Goal: Task Accomplishment & Management: Manage account settings

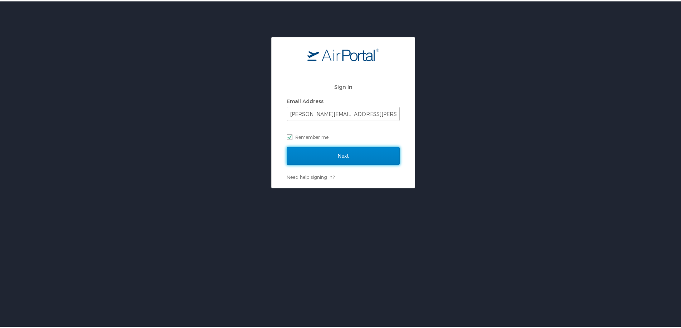
click at [350, 155] on input "Next" at bounding box center [343, 155] width 113 height 18
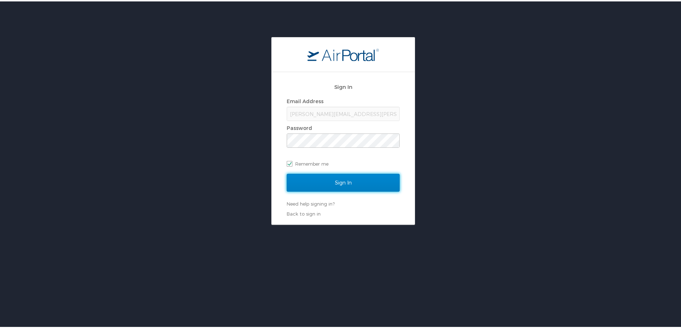
click at [357, 181] on input "Sign In" at bounding box center [343, 182] width 113 height 18
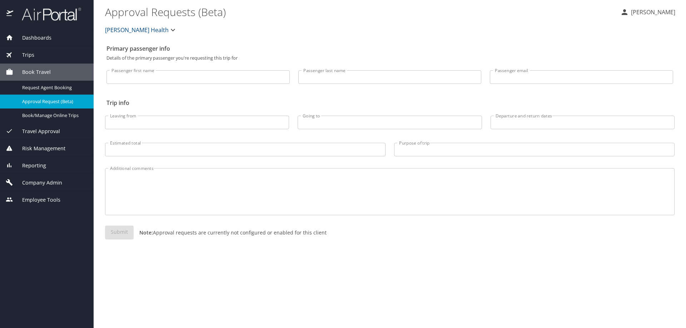
click at [272, 41] on div "Primary passenger info Details of the primary passenger you're requesting this …" at bounding box center [390, 184] width 570 height 287
click at [39, 33] on div "Dashboards" at bounding box center [47, 37] width 94 height 17
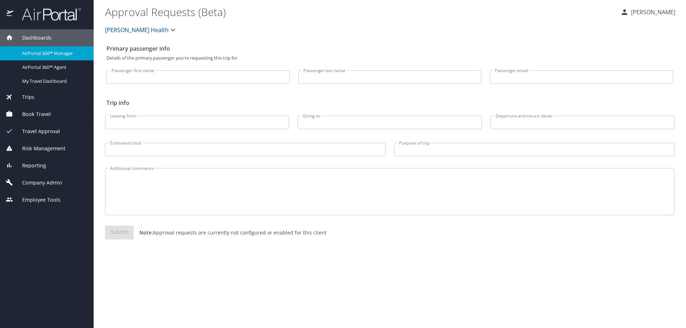
click at [36, 51] on span "AirPortal 360™ Manager" at bounding box center [53, 53] width 63 height 7
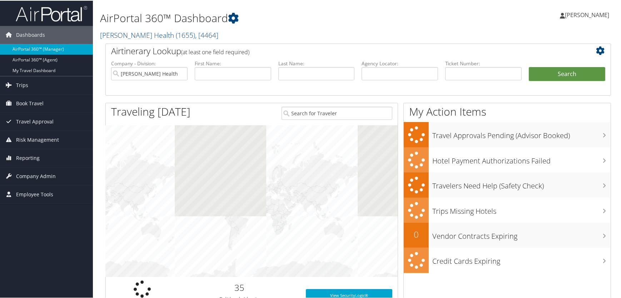
click at [311, 26] on div "AirPortal 360™ Dashboard Henry Ford Health ( 1655 ) , [ 4464 ] Henry Ford Healt…" at bounding box center [272, 22] width 344 height 36
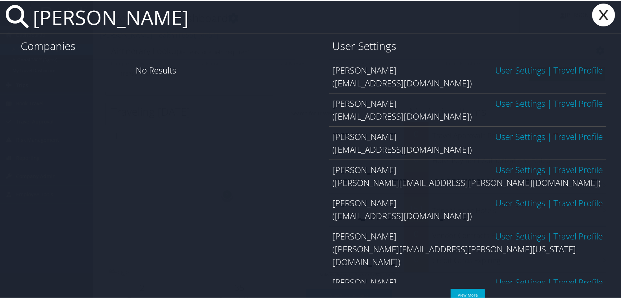
type input "bruening"
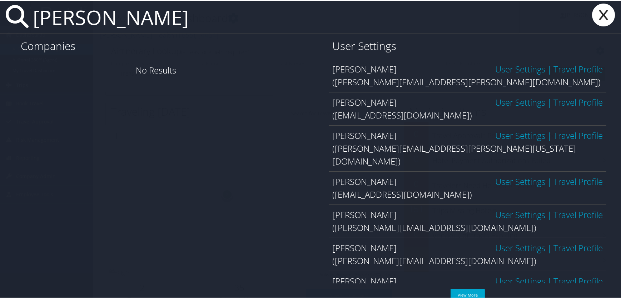
scroll to position [108, 0]
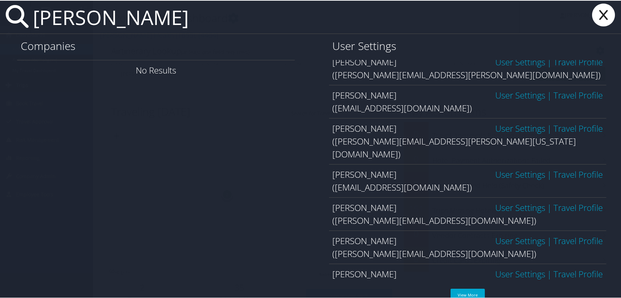
click at [561, 234] on link "Travel Profile" at bounding box center [578, 240] width 49 height 12
click at [384, 234] on span "[PERSON_NAME]" at bounding box center [365, 240] width 64 height 12
click at [501, 234] on link "User Settings" at bounding box center [520, 240] width 50 height 12
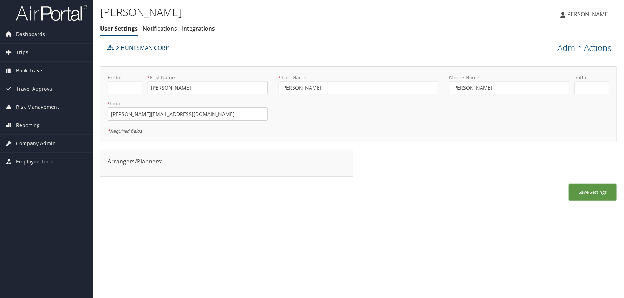
click at [141, 47] on link "HUNTSMAN CORP" at bounding box center [142, 48] width 54 height 14
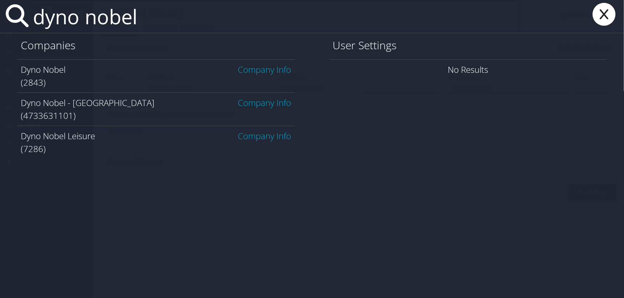
type input "dyno nobel"
click at [270, 69] on link "Company Info" at bounding box center [264, 70] width 53 height 12
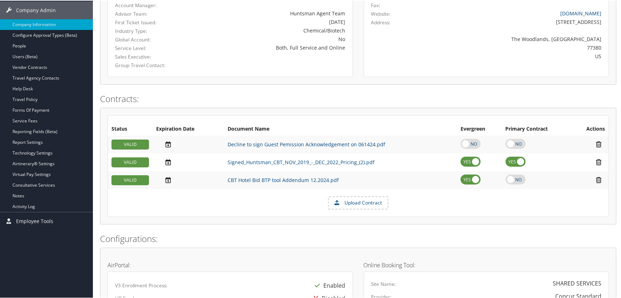
scroll to position [130, 0]
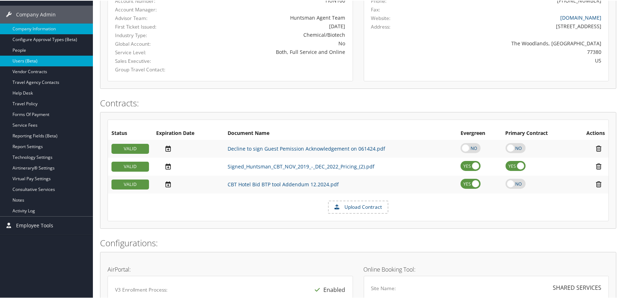
click at [19, 60] on link "Users (Beta)" at bounding box center [46, 60] width 93 height 11
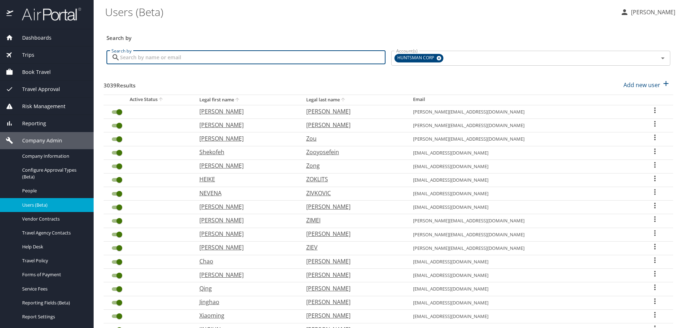
click at [192, 61] on input "Search by" at bounding box center [253, 58] width 266 height 14
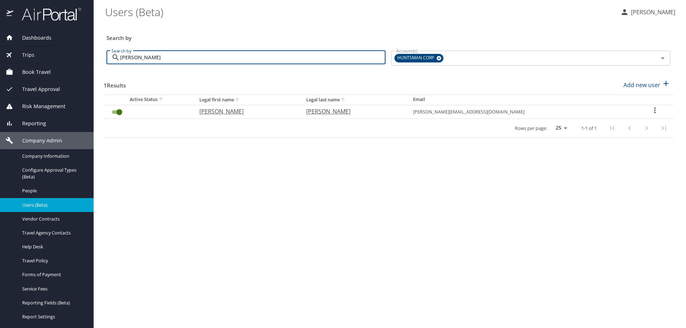
type input "bruening"
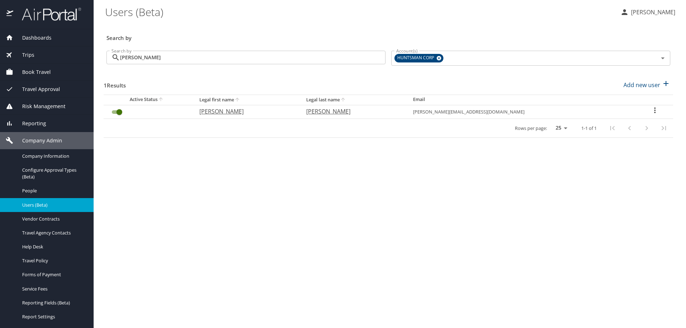
click at [651, 110] on icon "User Search Table" at bounding box center [655, 110] width 9 height 9
click at [612, 111] on p "View profile" at bounding box center [610, 111] width 31 height 9
select select "US"
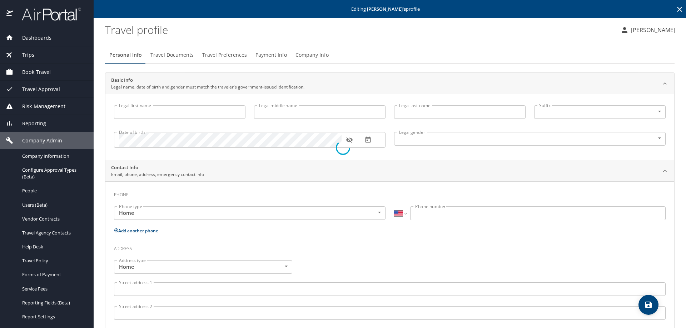
type input "JEFFREY"
type input "Ryan"
type input "BRUENING"
type input "Male"
select select "US"
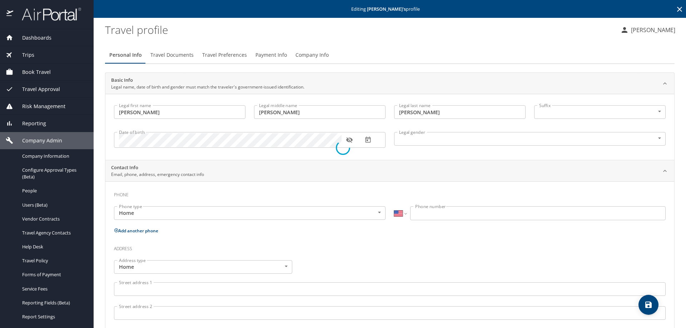
select select "IR"
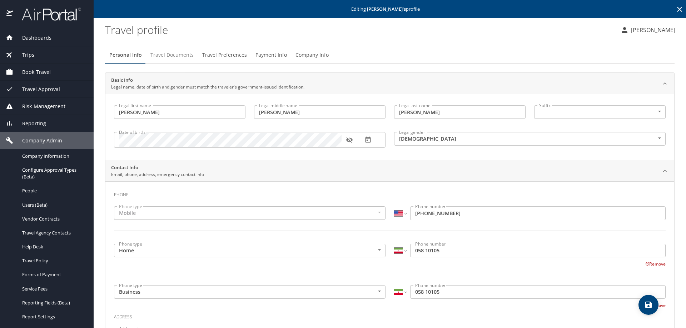
click at [173, 54] on span "Travel Documents" at bounding box center [171, 55] width 43 height 9
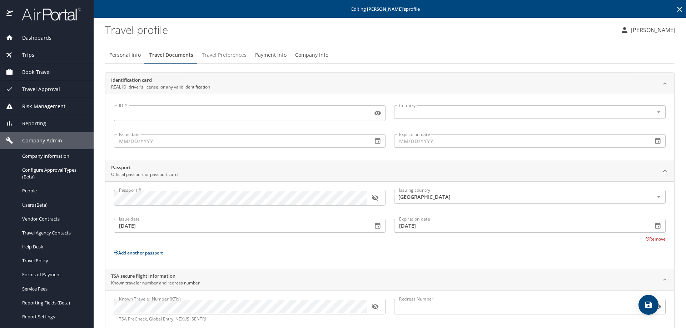
click at [220, 53] on span "Travel Preferences" at bounding box center [224, 55] width 45 height 9
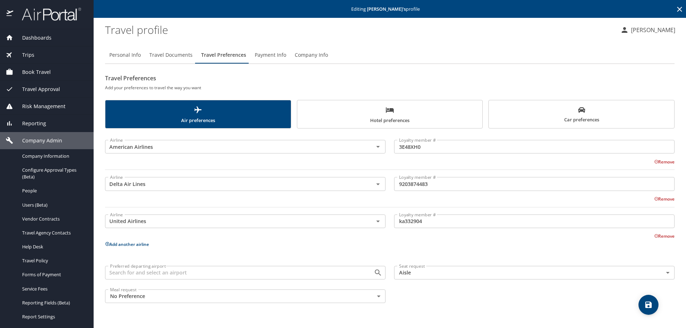
click at [271, 57] on span "Payment Info" at bounding box center [270, 55] width 31 height 9
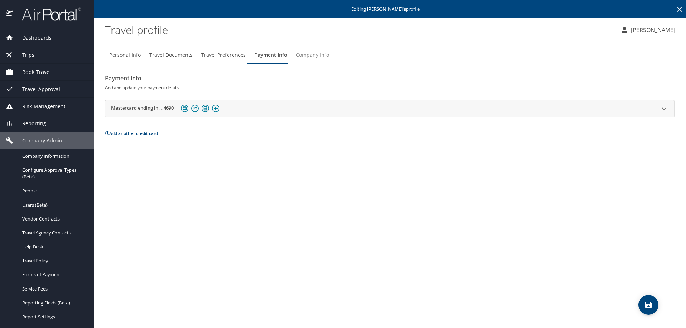
click at [299, 54] on span "Company Info" at bounding box center [312, 55] width 33 height 9
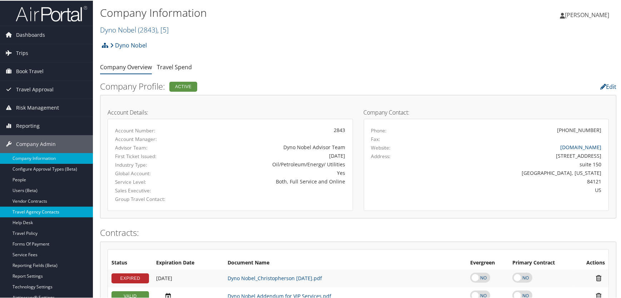
click at [29, 213] on link "Travel Agency Contacts" at bounding box center [46, 211] width 93 height 11
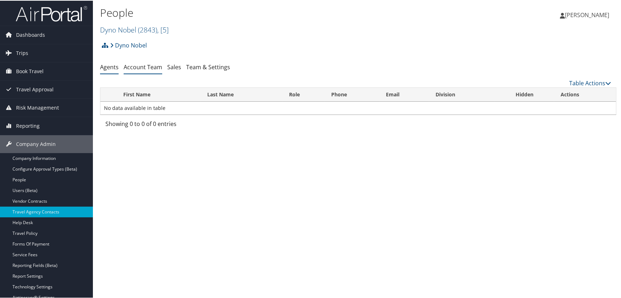
click at [143, 68] on link "Account Team" at bounding box center [143, 67] width 39 height 8
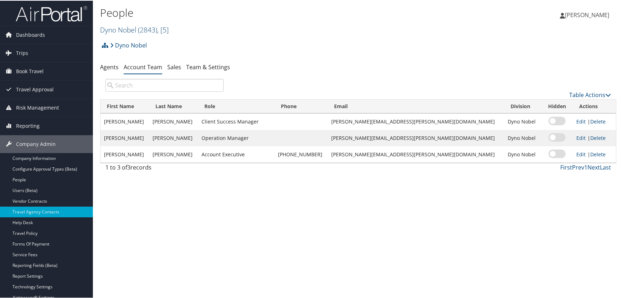
click at [128, 29] on link "Dyno Nobel ( 2843 ) , [ 5 ]" at bounding box center [134, 29] width 69 height 10
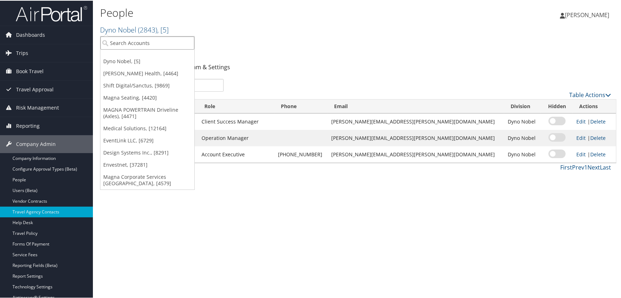
click at [124, 45] on input "search" at bounding box center [147, 42] width 94 height 13
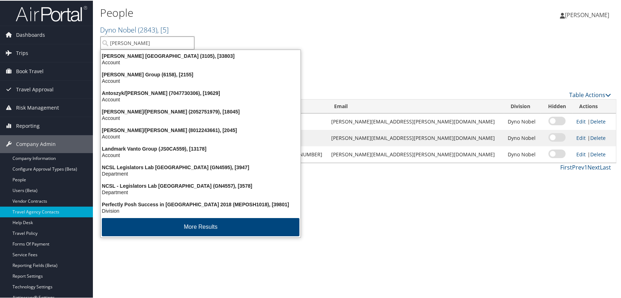
type input "antolin north"
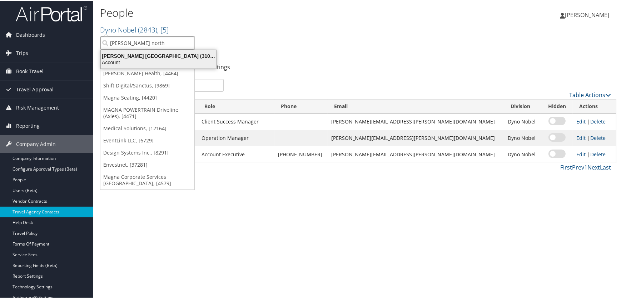
click at [162, 56] on div "Antolin North America (3105), [33803]" at bounding box center [158, 55] width 124 height 6
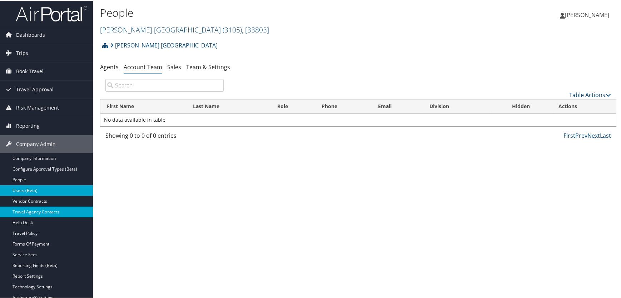
click at [28, 189] on link "Users (Beta)" at bounding box center [46, 190] width 93 height 11
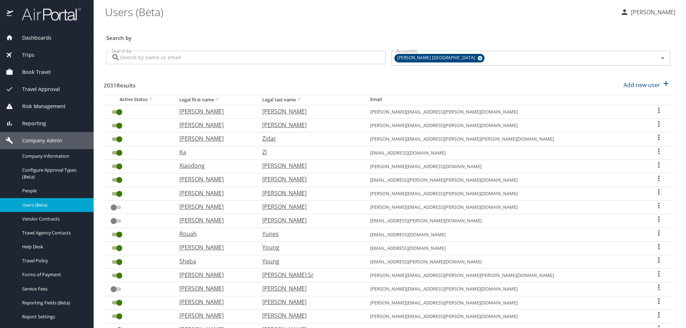
click at [173, 63] on input "Search by" at bounding box center [253, 58] width 266 height 14
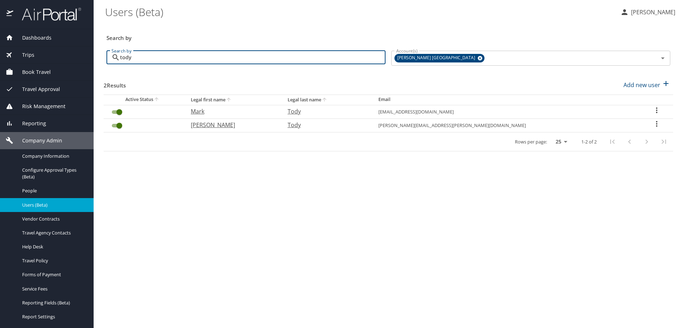
type input "tody"
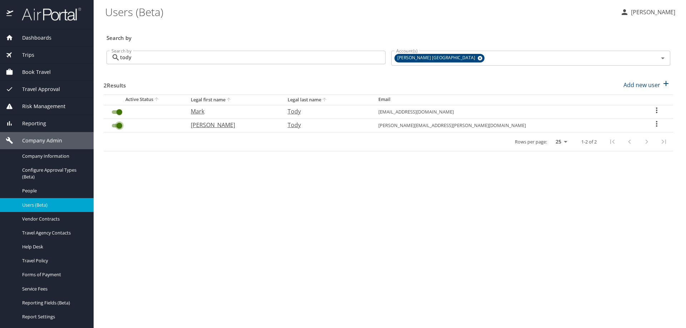
click at [113, 125] on input "User Search Table" at bounding box center [119, 126] width 26 height 9
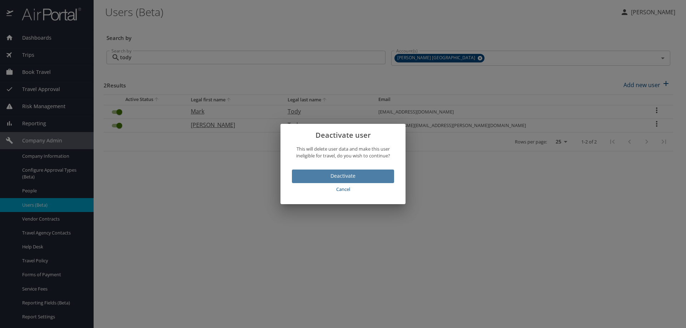
click at [334, 179] on span "Deactivate" at bounding box center [343, 176] width 91 height 9
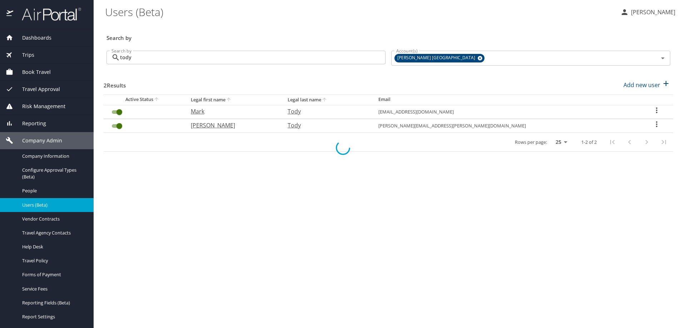
checkbox input "false"
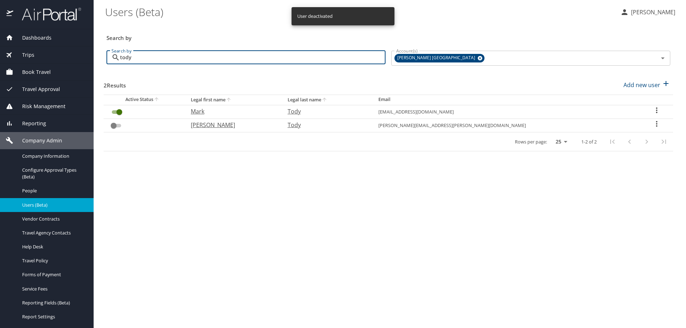
drag, startPoint x: 143, startPoint y: 59, endPoint x: 71, endPoint y: 59, distance: 71.5
click at [76, 58] on div "Dashboards AirPortal 360™ Manager AirPortal 360™ Agent My Travel Dashboard Trip…" at bounding box center [343, 164] width 686 height 328
type input "lo"
checkbox input "true"
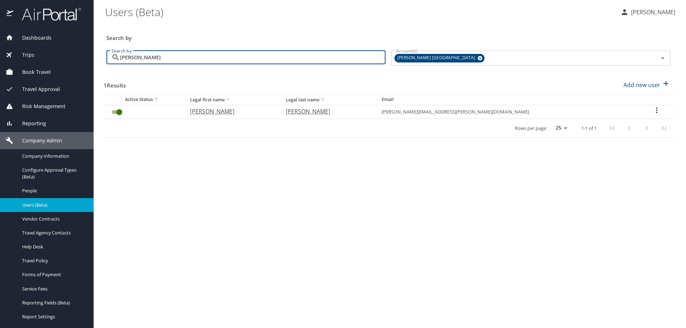
type input "[PERSON_NAME]"
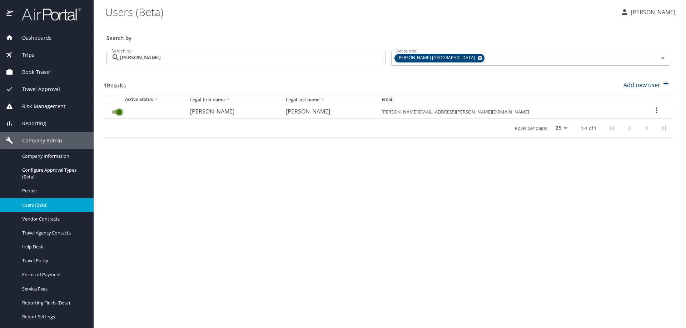
click at [112, 111] on input "User Search Table" at bounding box center [119, 112] width 26 height 9
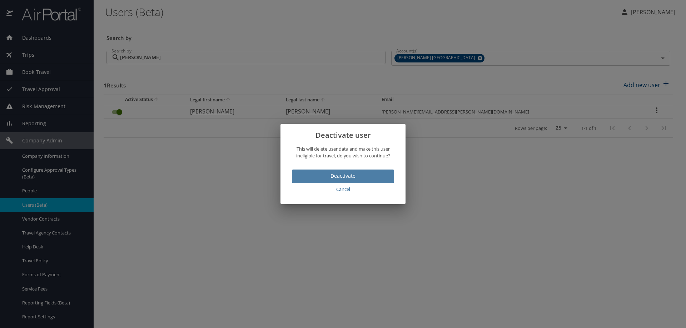
click at [336, 176] on span "Deactivate" at bounding box center [343, 176] width 91 height 9
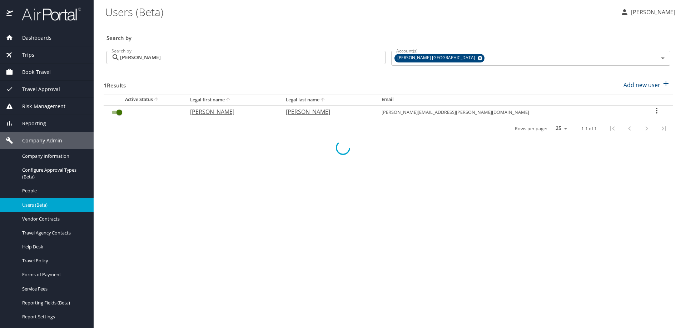
checkbox input "false"
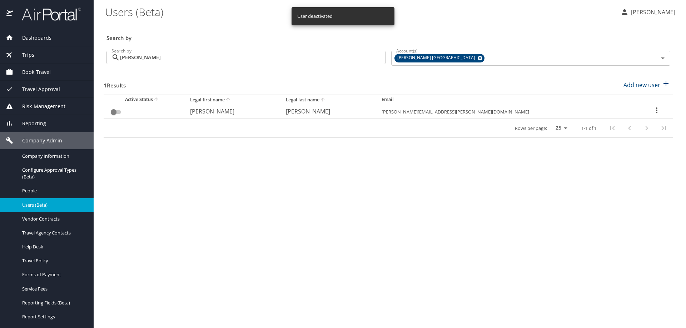
click at [28, 124] on span "Reporting" at bounding box center [29, 124] width 33 height 8
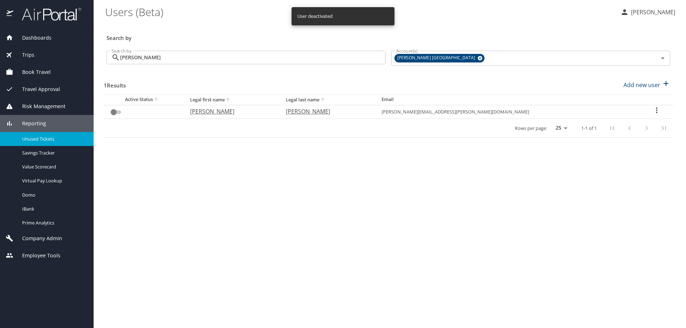
click at [39, 138] on span "Unused Tickets" at bounding box center [53, 139] width 63 height 7
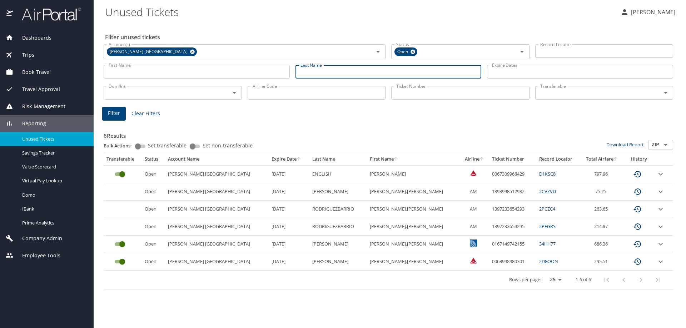
click at [310, 73] on input "Last Name" at bounding box center [389, 72] width 186 height 14
click at [110, 112] on span "Filter" at bounding box center [114, 113] width 12 height 9
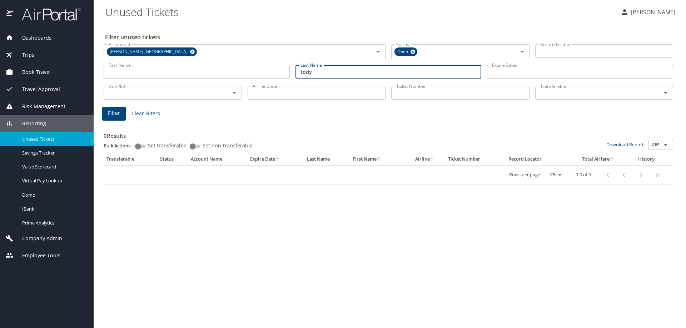
drag, startPoint x: 324, startPoint y: 72, endPoint x: 166, endPoint y: 95, distance: 160.0
click at [167, 95] on div "Filter unused tickets Account(s) [PERSON_NAME] [GEOGRAPHIC_DATA] Account(s) Sta…" at bounding box center [390, 176] width 570 height 306
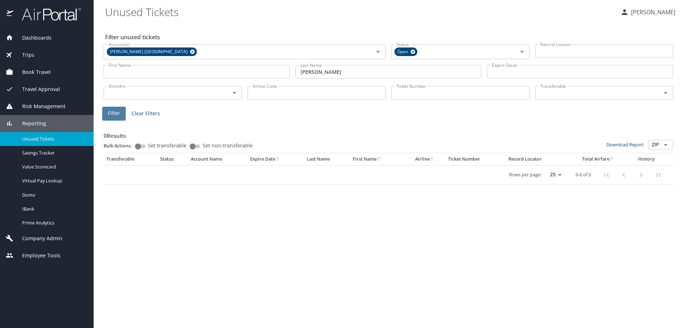
click at [123, 115] on button "Filter" at bounding box center [114, 114] width 24 height 14
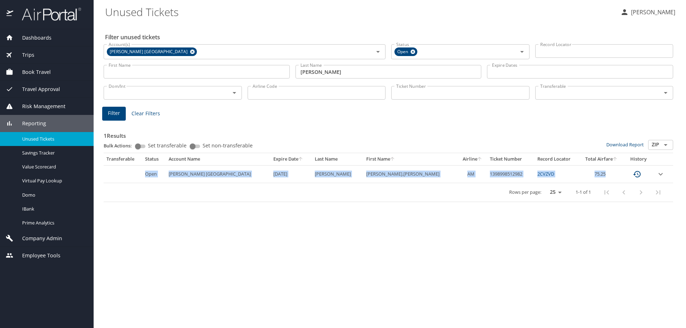
drag, startPoint x: 152, startPoint y: 172, endPoint x: 605, endPoint y: 175, distance: 453.1
click at [605, 175] on tr "Open [PERSON_NAME] [GEOGRAPHIC_DATA] [DATE] [PERSON_NAME].[PERSON_NAME] AM 1398…" at bounding box center [389, 174] width 570 height 18
copy tr "Open [PERSON_NAME] [GEOGRAPHIC_DATA] [DATE] [PERSON_NAME].[PERSON_NAME] AM 1398…"
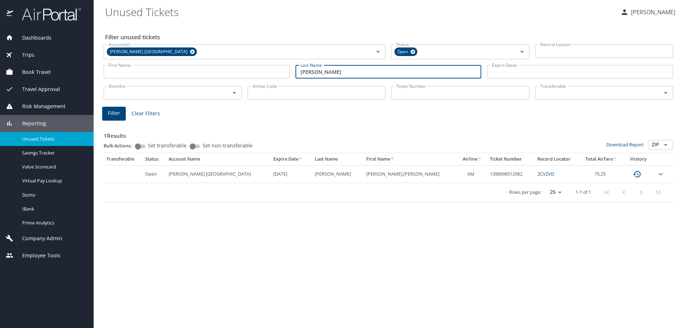
drag, startPoint x: 334, startPoint y: 72, endPoint x: 212, endPoint y: 70, distance: 122.6
click at [212, 70] on div "First Name First Name Last Name [PERSON_NAME] Last Name Expire Dates Expire Dat…" at bounding box center [388, 71] width 575 height 25
type input "[PERSON_NAME]"
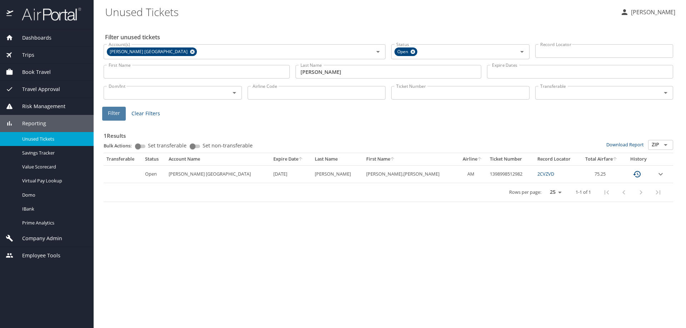
click at [115, 111] on span "Filter" at bounding box center [114, 113] width 12 height 9
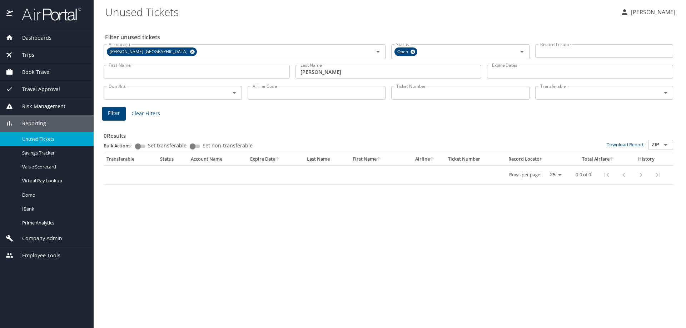
click at [34, 236] on span "Company Admin" at bounding box center [37, 239] width 49 height 8
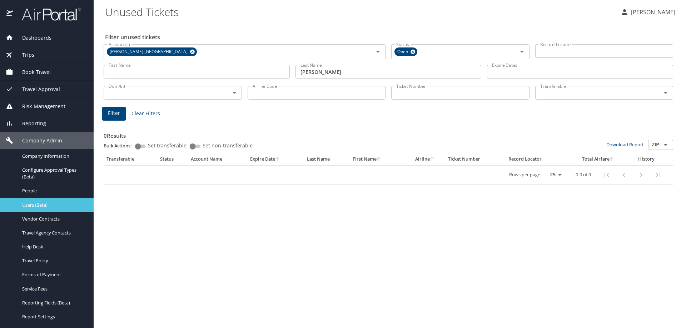
click at [39, 205] on span "Users (Beta)" at bounding box center [53, 205] width 63 height 7
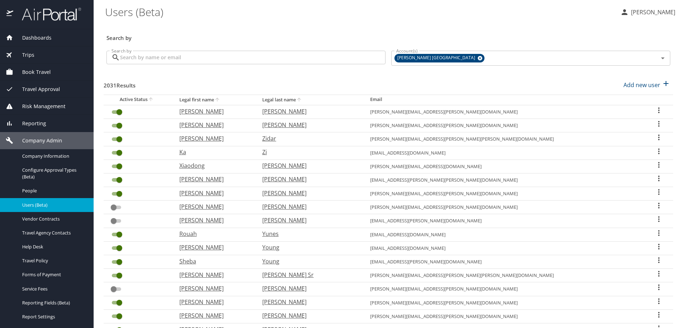
click at [194, 58] on input "Search by" at bounding box center [253, 58] width 266 height 14
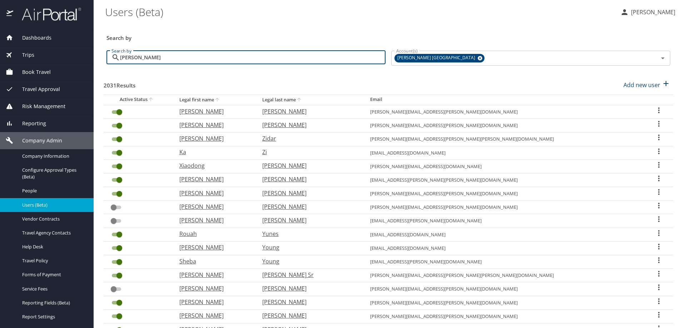
type input "[PERSON_NAME]"
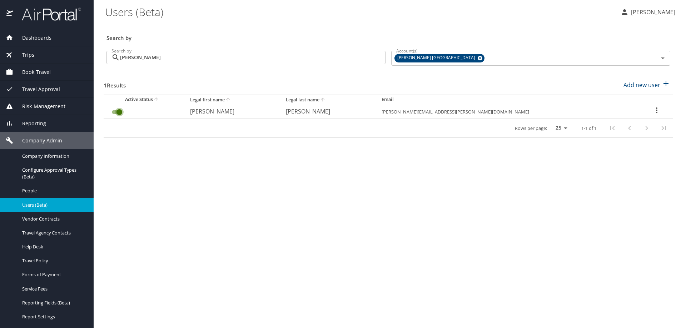
click at [113, 112] on input "User Search Table" at bounding box center [119, 112] width 26 height 9
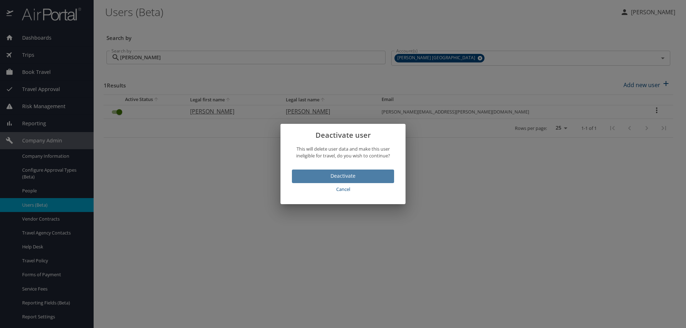
click at [346, 175] on span "Deactivate" at bounding box center [343, 176] width 91 height 9
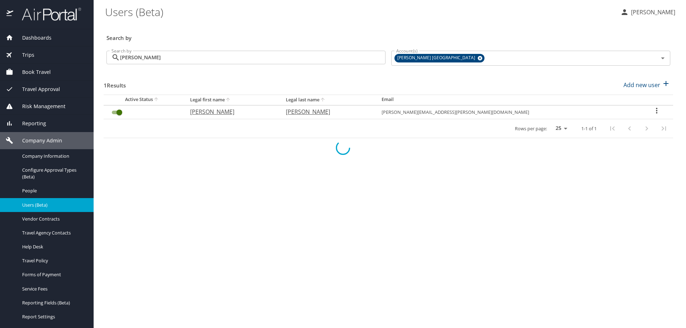
checkbox input "false"
